Goal: Check status

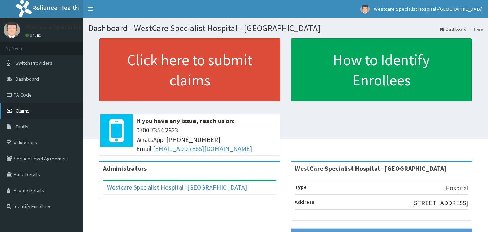
click at [29, 112] on span "Claims" at bounding box center [23, 110] width 14 height 7
